Goal: Entertainment & Leisure: Consume media (video, audio)

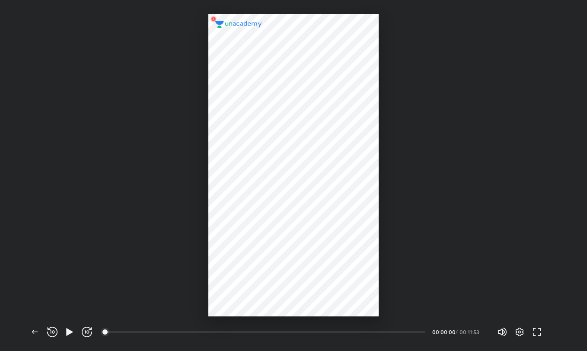
scroll to position [350, 587]
click at [67, 329] on icon "button" at bounding box center [69, 331] width 6 height 7
click at [93, 331] on span "button" at bounding box center [87, 332] width 14 height 10
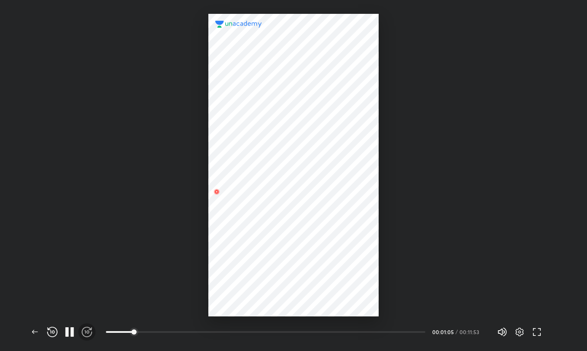
click at [93, 331] on span "button" at bounding box center [87, 332] width 14 height 10
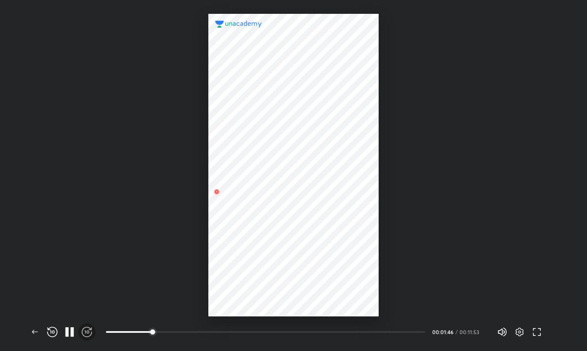
click at [93, 331] on span "button" at bounding box center [87, 332] width 14 height 10
click at [35, 333] on icon "button" at bounding box center [35, 332] width 10 height 10
